Goal: Information Seeking & Learning: Understand process/instructions

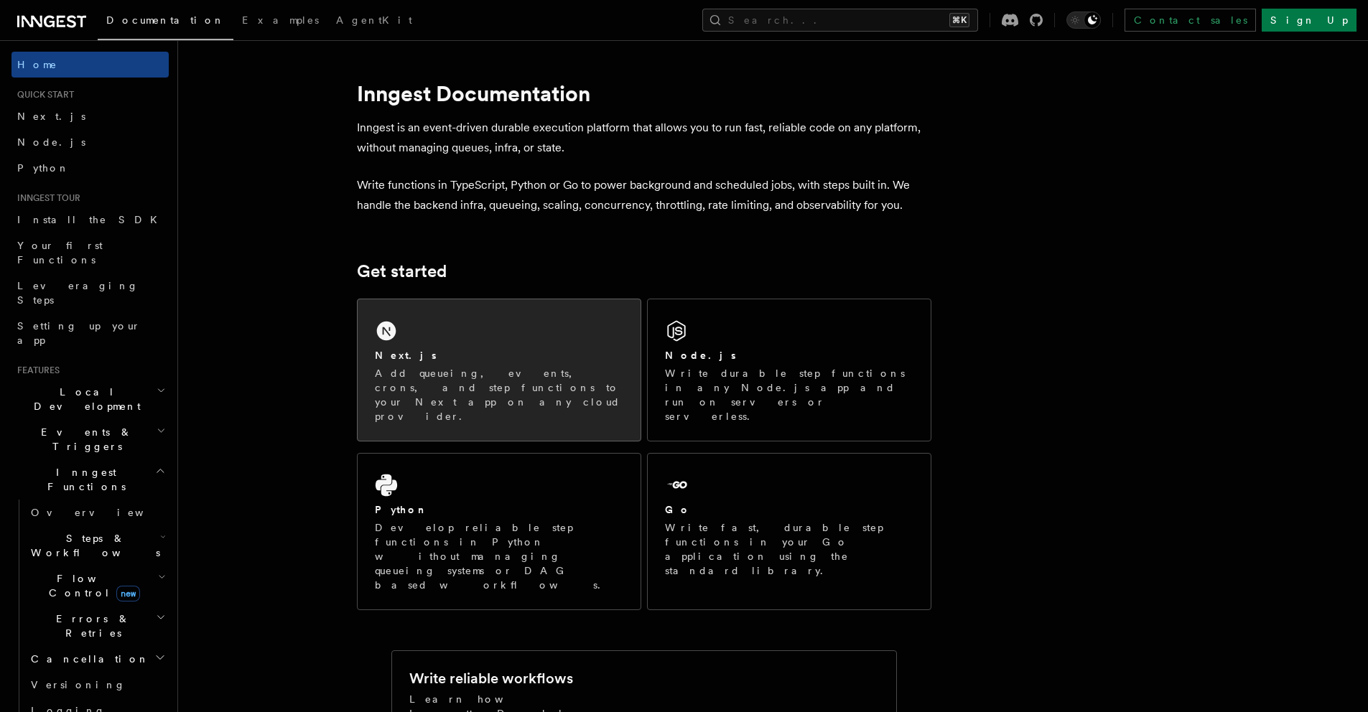
click at [420, 336] on div "Next.js Add queueing, events, crons, and step functions to your Next app on any…" at bounding box center [499, 369] width 283 height 141
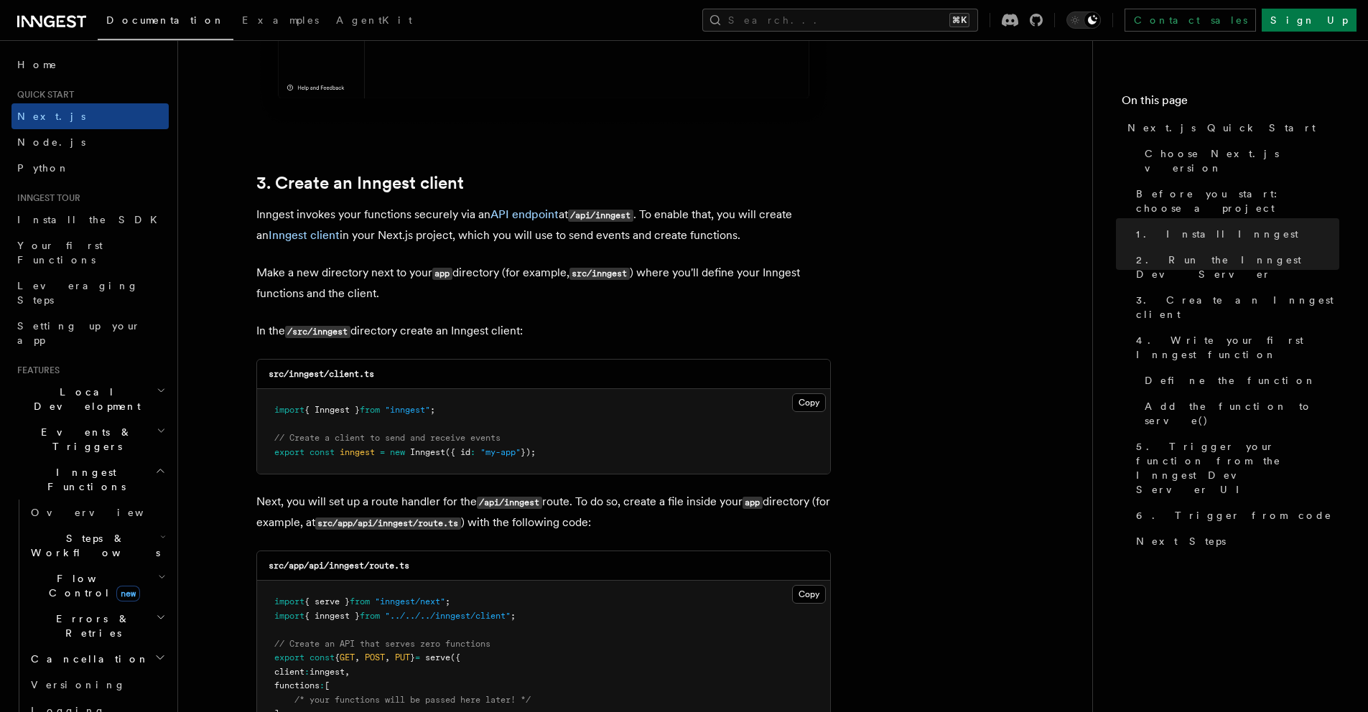
scroll to position [1619, 0]
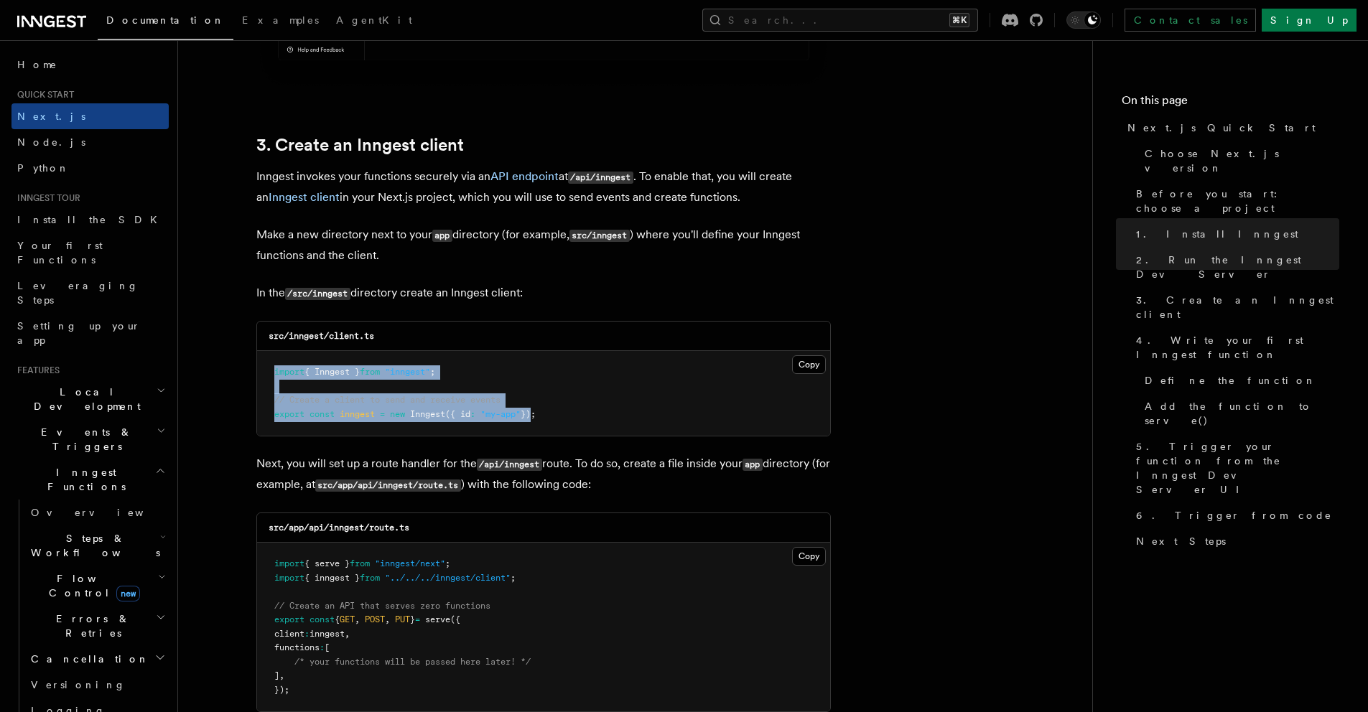
drag, startPoint x: 537, startPoint y: 414, endPoint x: 308, endPoint y: 356, distance: 236.5
click at [271, 353] on pre "import { Inngest } from "inngest" ; // Create a client to send and receive even…" at bounding box center [543, 393] width 573 height 85
click at [798, 365] on button "Copy Copied" at bounding box center [809, 365] width 34 height 19
